Goal: Information Seeking & Learning: Check status

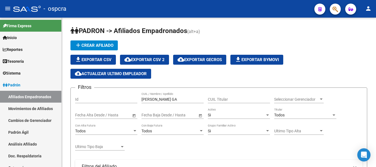
scroll to position [54, 0]
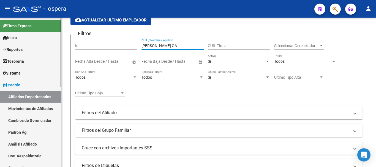
drag, startPoint x: 166, startPoint y: 46, endPoint x: 36, endPoint y: 30, distance: 130.2
click at [64, 39] on div "[PERSON_NAME] -> Afiliados Empadronados (alt+a) add Crear Afiliado file_downloa…" at bounding box center [219, 148] width 314 height 368
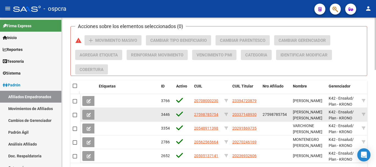
scroll to position [278, 0]
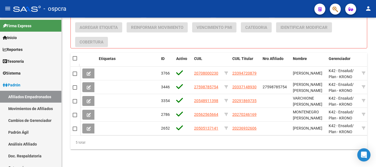
type input "gael"
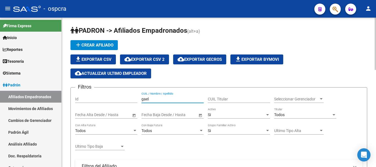
scroll to position [0, 0]
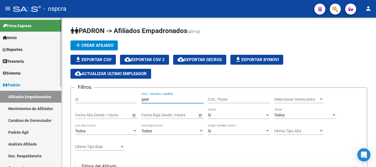
click at [17, 76] on mat-sidenav-container "Firma Express Inicio Calendario SSS Instructivos Contacto OS Reportes Ingresos …" at bounding box center [188, 92] width 376 height 149
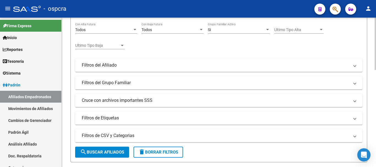
scroll to position [110, 0]
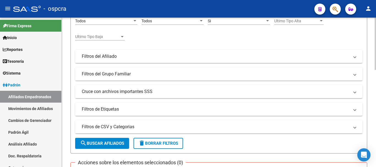
type input "70800023"
click at [113, 141] on span "search Buscar Afiliados" at bounding box center [102, 143] width 44 height 5
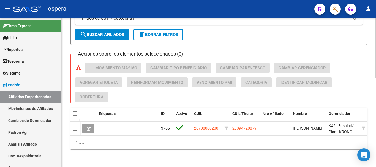
scroll to position [0, 5]
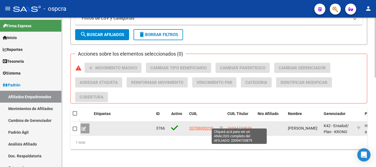
click at [238, 126] on span "23394720879" at bounding box center [239, 128] width 24 height 4
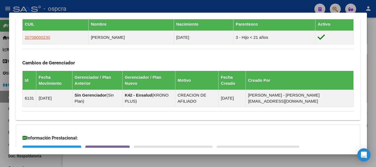
scroll to position [352, 0]
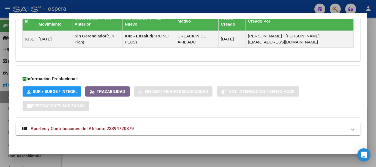
click at [140, 134] on mat-expansion-panel-header "Aportes y Contribuciones del Afiliado: 23394720879" at bounding box center [188, 128] width 344 height 13
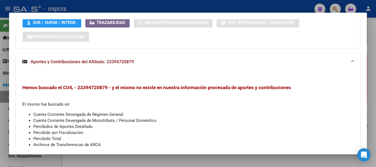
scroll to position [438, 0]
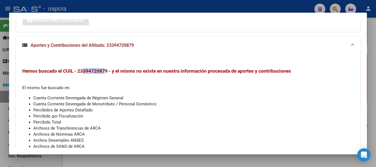
drag, startPoint x: 84, startPoint y: 70, endPoint x: 105, endPoint y: 68, distance: 20.7
click at [105, 68] on span "Hemos buscado el CUIL - 23394720879 - y el mismo no existe en nuestra informaci…" at bounding box center [156, 70] width 268 height 5
copy span "39472087"
drag, startPoint x: 79, startPoint y: 69, endPoint x: 108, endPoint y: 67, distance: 28.9
click at [108, 67] on div "Hemos buscado el CUIL - 23394720879 - y el mismo no existe en nuestra informaci…" at bounding box center [188, 110] width 344 height 95
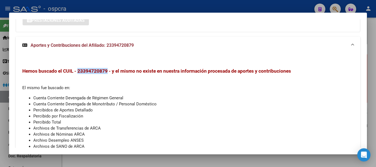
copy span "23394720879"
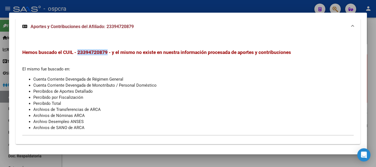
scroll to position [465, 0]
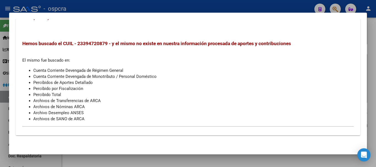
click at [0, 61] on div at bounding box center [188, 83] width 376 height 167
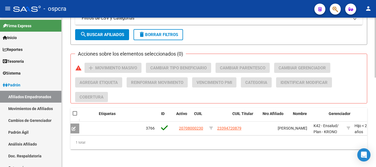
scroll to position [0, 0]
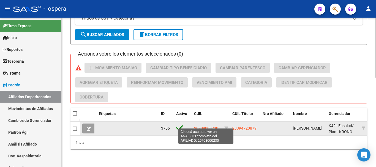
click at [214, 126] on span "20708000230" at bounding box center [206, 128] width 24 height 4
type textarea "20708000230"
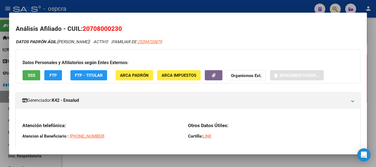
drag, startPoint x: 83, startPoint y: 30, endPoint x: 118, endPoint y: 28, distance: 34.4
click at [118, 28] on h2 "Análisis Afiliado - CUIL: 20708000230" at bounding box center [188, 28] width 344 height 9
click at [119, 28] on span "20708000230" at bounding box center [101, 28] width 39 height 7
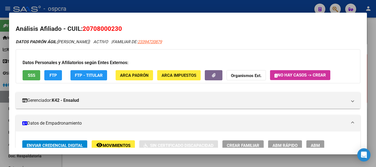
drag, startPoint x: 123, startPoint y: 27, endPoint x: 83, endPoint y: 31, distance: 40.3
click at [83, 31] on h2 "Análisis Afiliado - CUIL: 20708000230" at bounding box center [188, 28] width 344 height 9
copy span "20708000230"
